Goal: Task Accomplishment & Management: Manage account settings

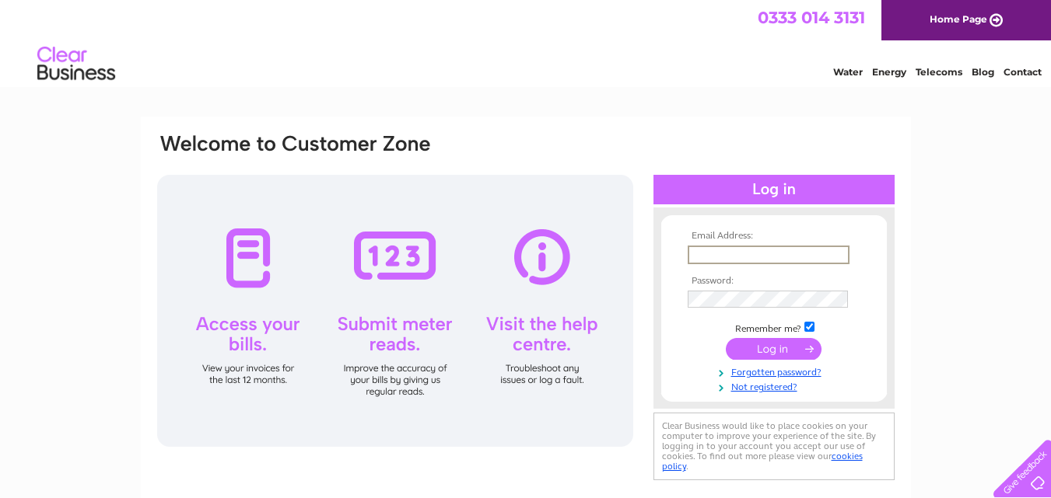
type input "[EMAIL_ADDRESS][DOMAIN_NAME]"
click at [726, 338] on input "submit" at bounding box center [774, 349] width 96 height 22
click at [796, 347] on input "submit" at bounding box center [774, 349] width 96 height 22
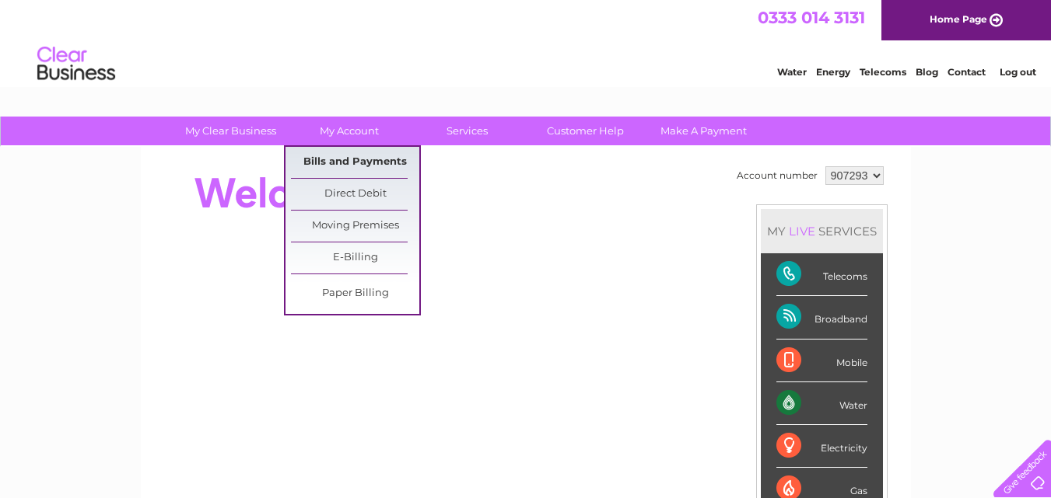
click at [351, 159] on link "Bills and Payments" at bounding box center [355, 162] width 128 height 31
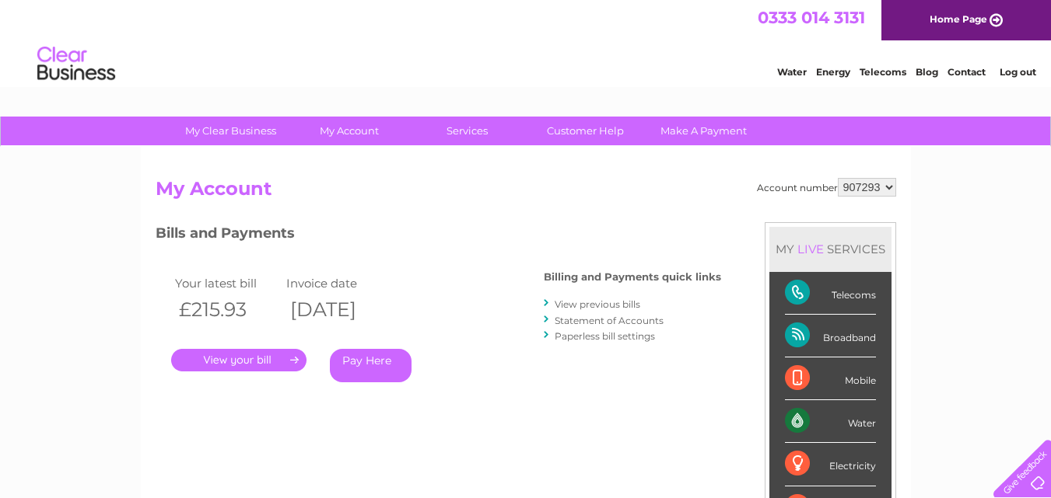
click at [263, 360] on link "." at bounding box center [238, 360] width 135 height 23
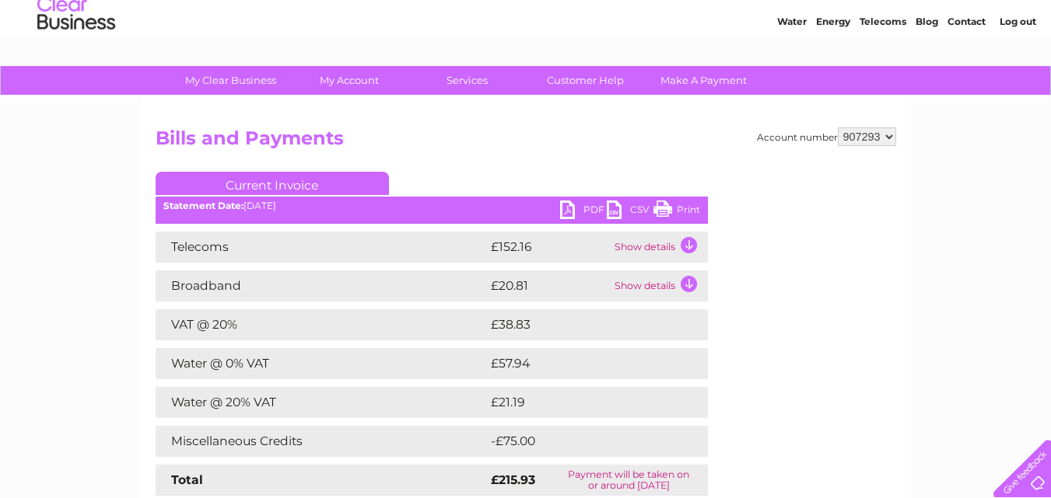
scroll to position [78, 0]
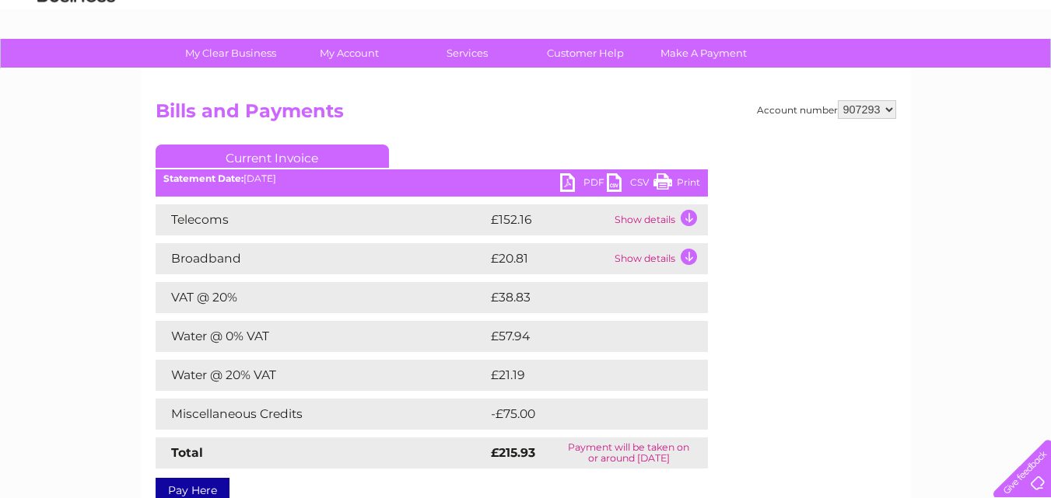
click at [586, 178] on link "PDF" at bounding box center [583, 184] width 47 height 23
